Goal: Transaction & Acquisition: Book appointment/travel/reservation

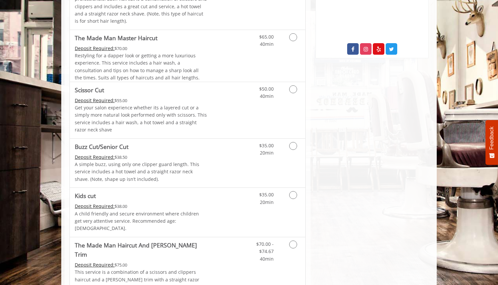
scroll to position [355, 0]
click at [208, 239] on link "Discounted Price" at bounding box center [226, 270] width 39 height 66
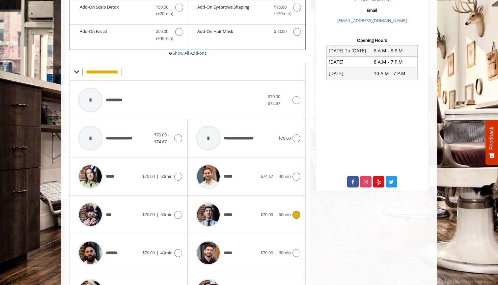
click at [239, 209] on div "*****" at bounding box center [227, 214] width 68 height 31
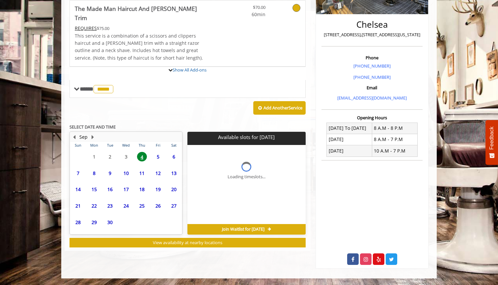
scroll to position [141, 0]
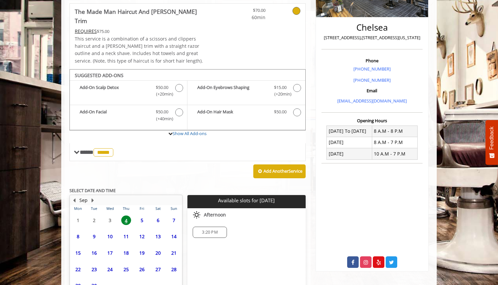
click at [141, 216] on span "5" at bounding box center [142, 221] width 10 height 10
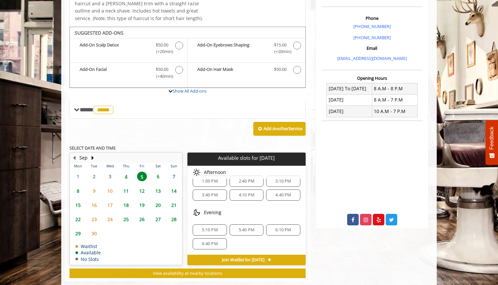
scroll to position [44, 0]
click at [213, 179] on span "1:00 PM" at bounding box center [209, 181] width 15 height 5
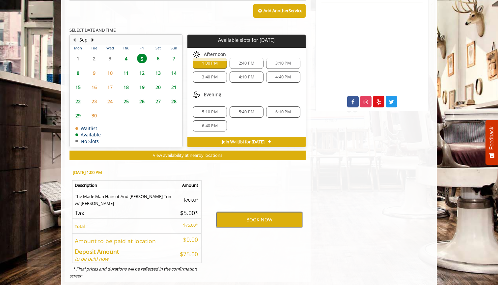
scroll to position [301, 0]
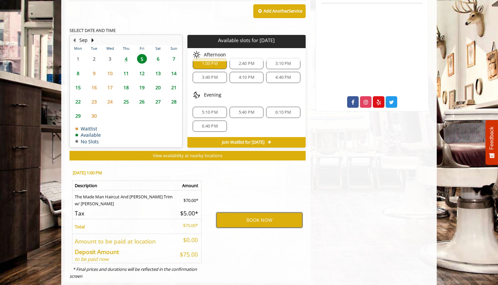
click at [239, 213] on button "BOOK NOW" at bounding box center [260, 220] width 86 height 15
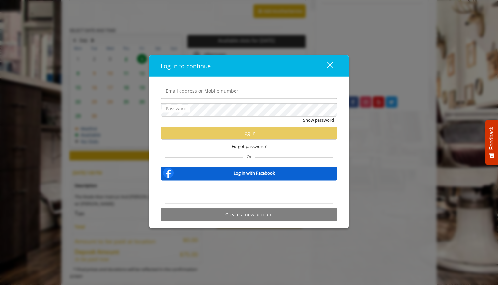
click at [289, 153] on div "Or" at bounding box center [249, 155] width 168 height 5
click at [220, 93] on label "Email address or Mobile number" at bounding box center [202, 90] width 79 height 7
click at [220, 93] on input "Email address or Mobile number" at bounding box center [249, 92] width 177 height 13
click at [271, 93] on input "Email address or Mobile number" at bounding box center [249, 92] width 177 height 13
type input "**********"
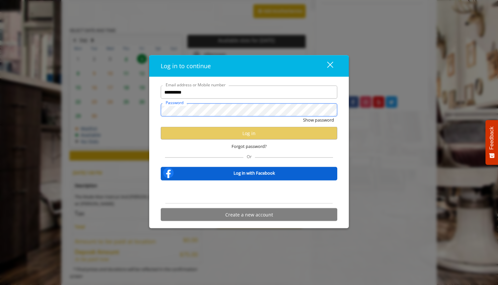
scroll to position [0, 0]
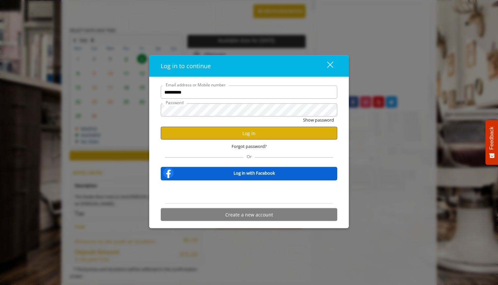
click at [273, 133] on button "Log in" at bounding box center [249, 133] width 177 height 13
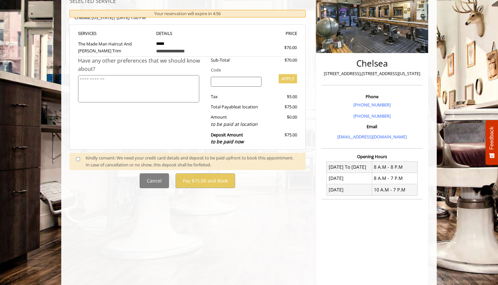
scroll to position [121, 0]
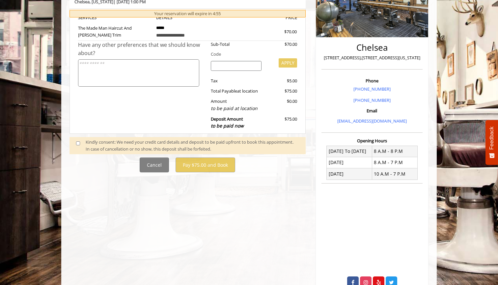
click at [169, 143] on div "Kindly consent: We need your credit card details and deposit to be paid upfront…" at bounding box center [193, 146] width 214 height 14
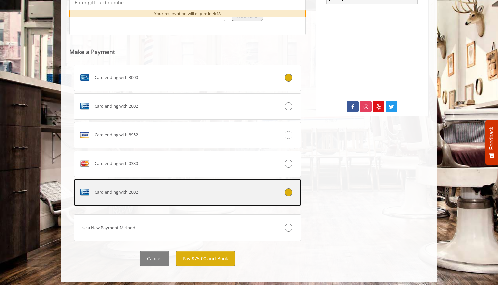
scroll to position [296, 0]
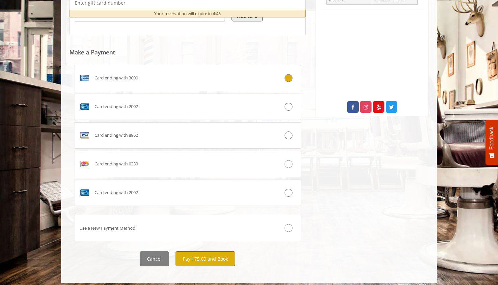
click at [204, 260] on button "Pay $75.00 and Book" at bounding box center [206, 259] width 60 height 15
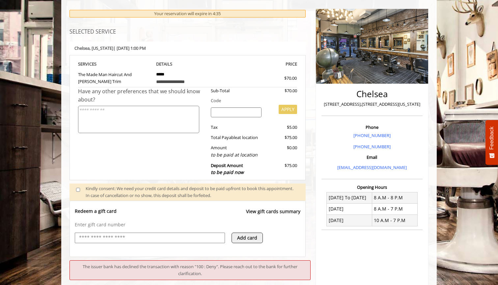
scroll to position [68, 0]
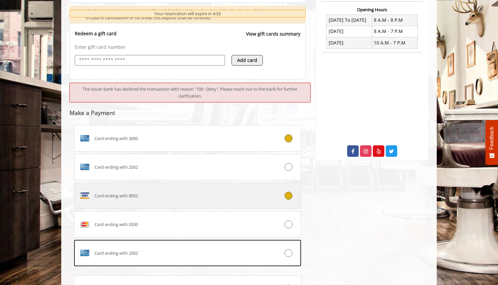
click at [180, 202] on label "Card ending with 8952" at bounding box center [187, 196] width 227 height 26
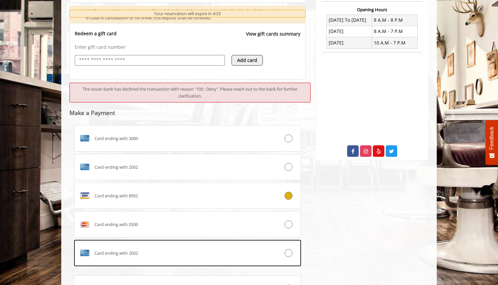
scroll to position [312, 0]
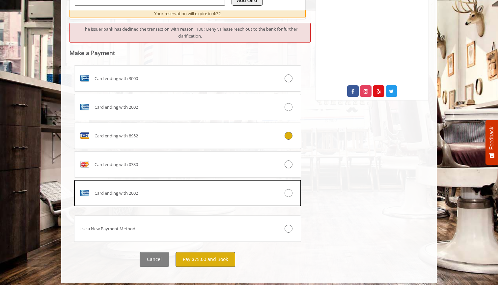
click at [197, 256] on button "Pay $75.00 and Book" at bounding box center [206, 259] width 60 height 15
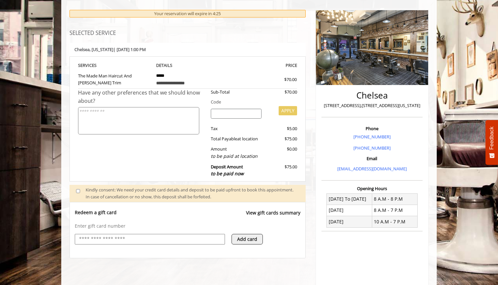
scroll to position [70, 0]
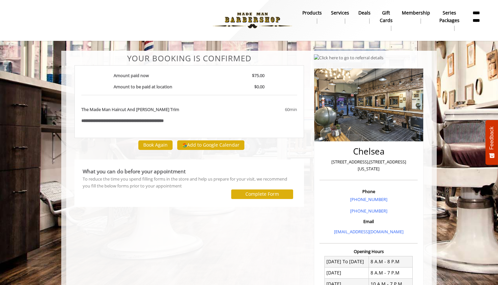
click at [264, 4] on img at bounding box center [252, 20] width 91 height 36
